Goal: Task Accomplishment & Management: Manage account settings

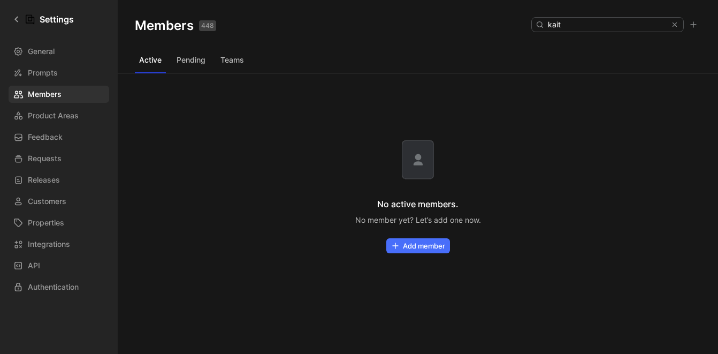
click at [289, 82] on div "No active members. No member yet? Let’s add one now. Add member" at bounding box center [418, 196] width 600 height 246
click at [626, 25] on input "kait" at bounding box center [606, 25] width 127 height 14
type input "[PERSON_NAME]"
click at [673, 25] on use at bounding box center [675, 25] width 4 height 4
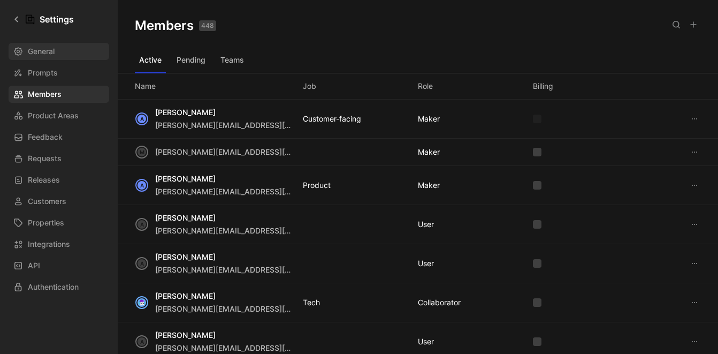
click at [65, 49] on link "General" at bounding box center [59, 51] width 101 height 17
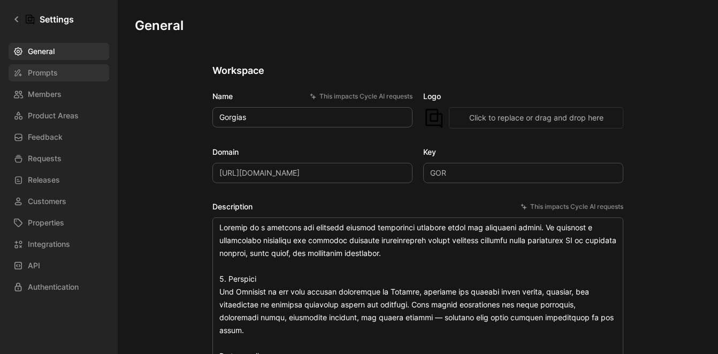
click at [57, 68] on span "Prompts" at bounding box center [43, 72] width 30 height 13
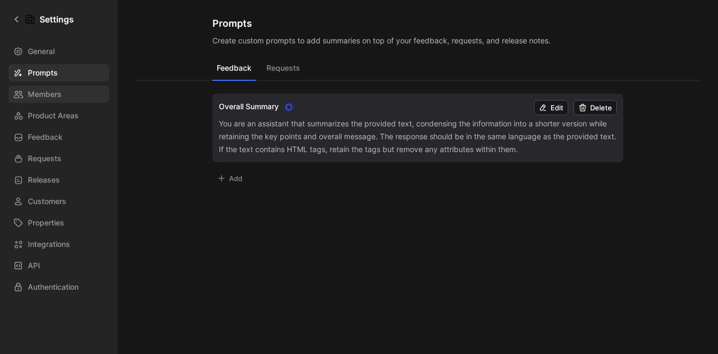
click at [65, 96] on link "Members" at bounding box center [59, 94] width 101 height 17
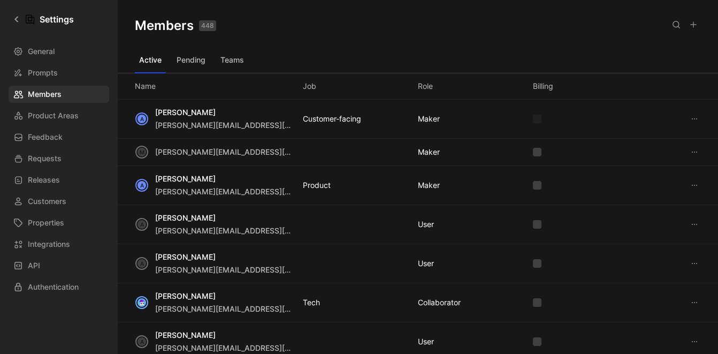
click at [673, 30] on button at bounding box center [676, 24] width 15 height 15
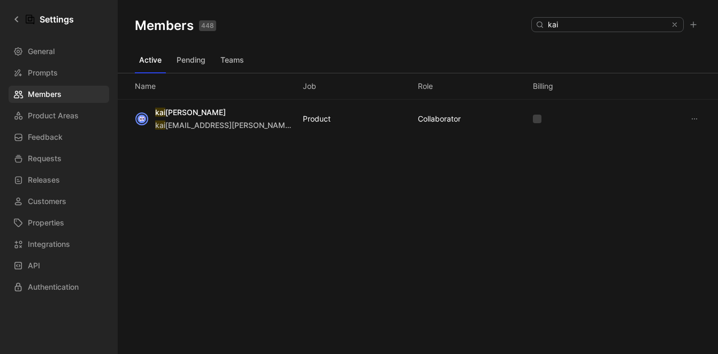
type input "kai"
